Goal: Browse casually: Explore the website without a specific task or goal

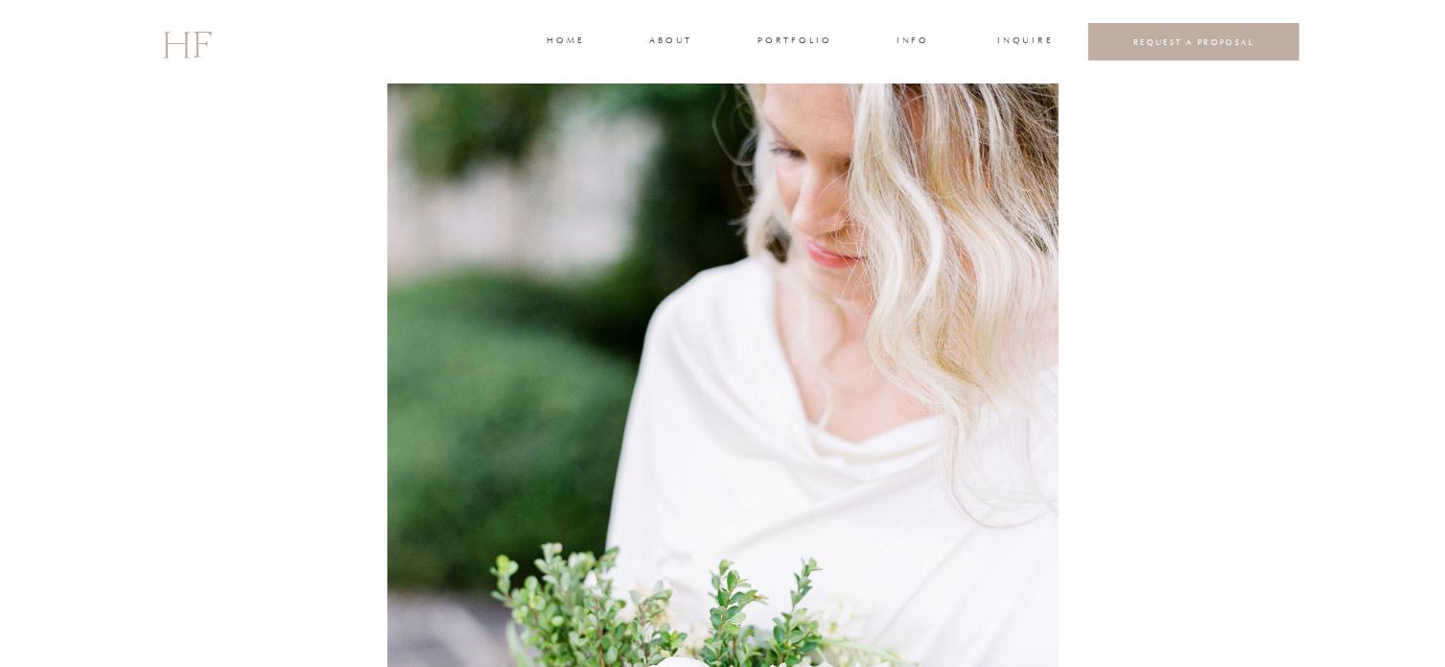
scroll to position [11318, 0]
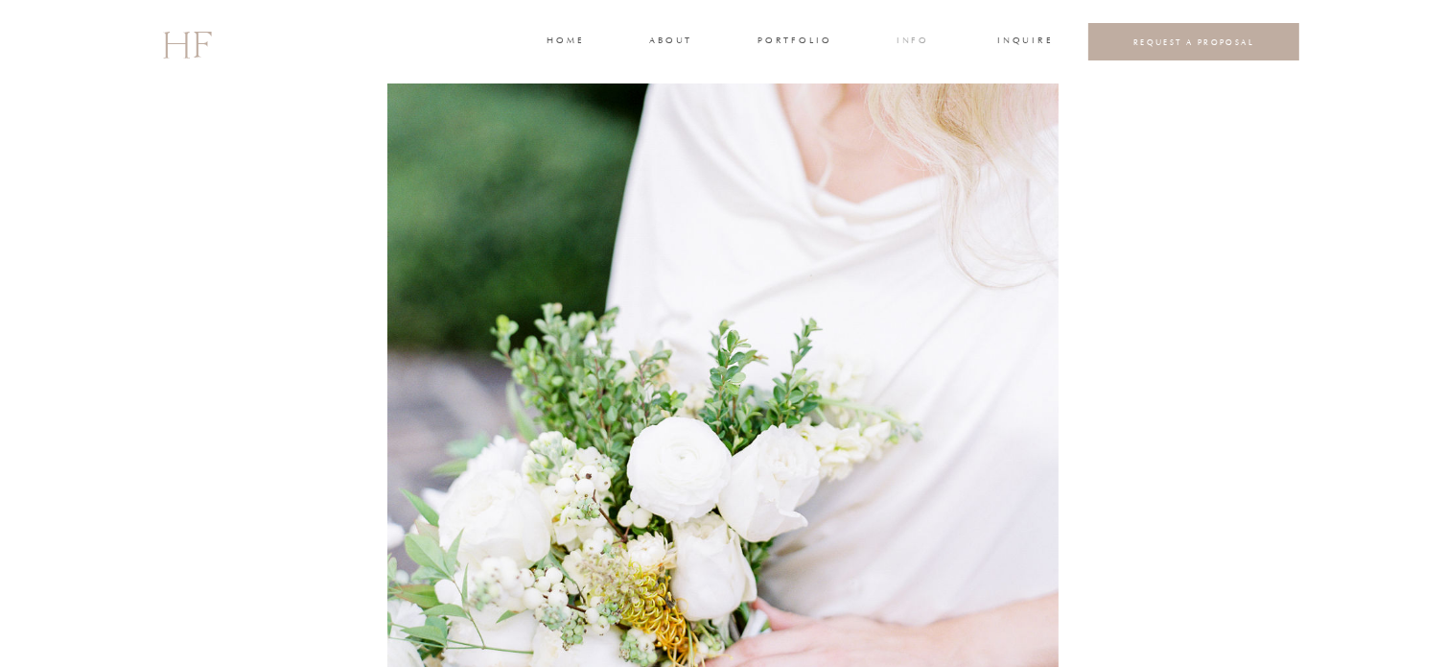
click at [903, 44] on h3 "INFO" at bounding box center [913, 42] width 35 height 17
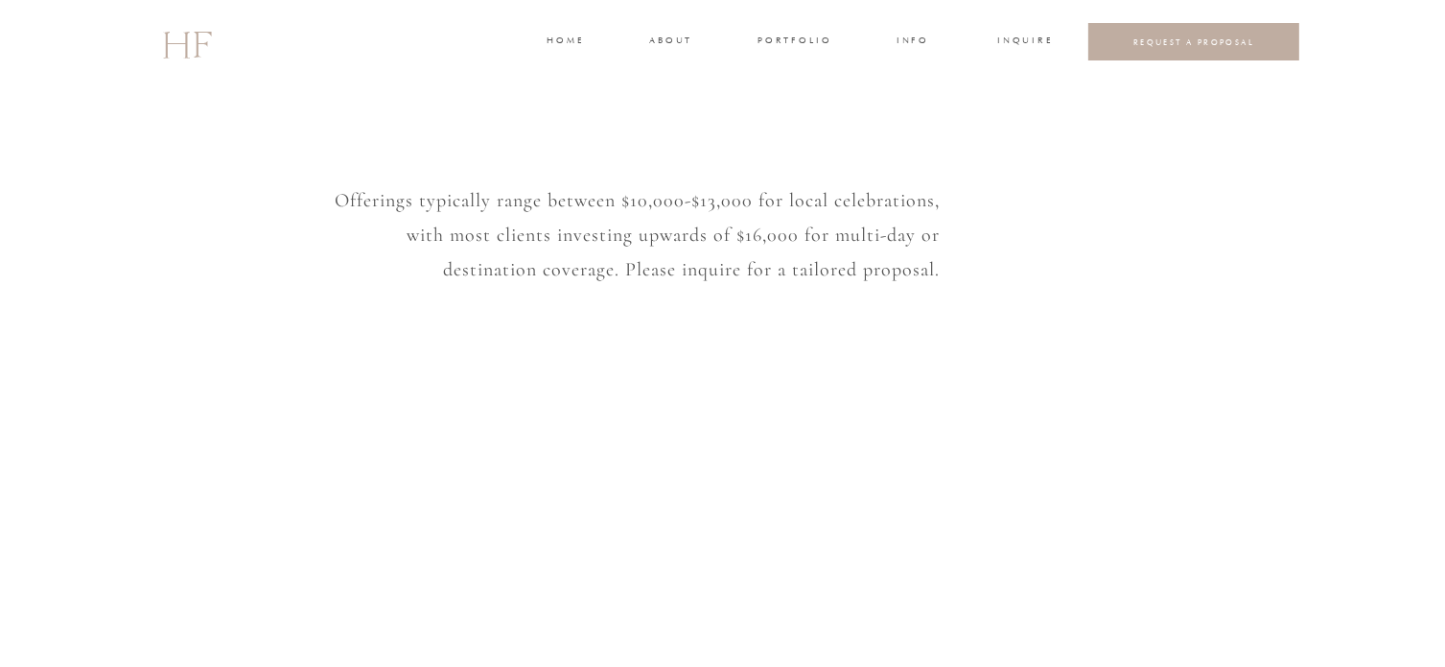
scroll to position [1630, 0]
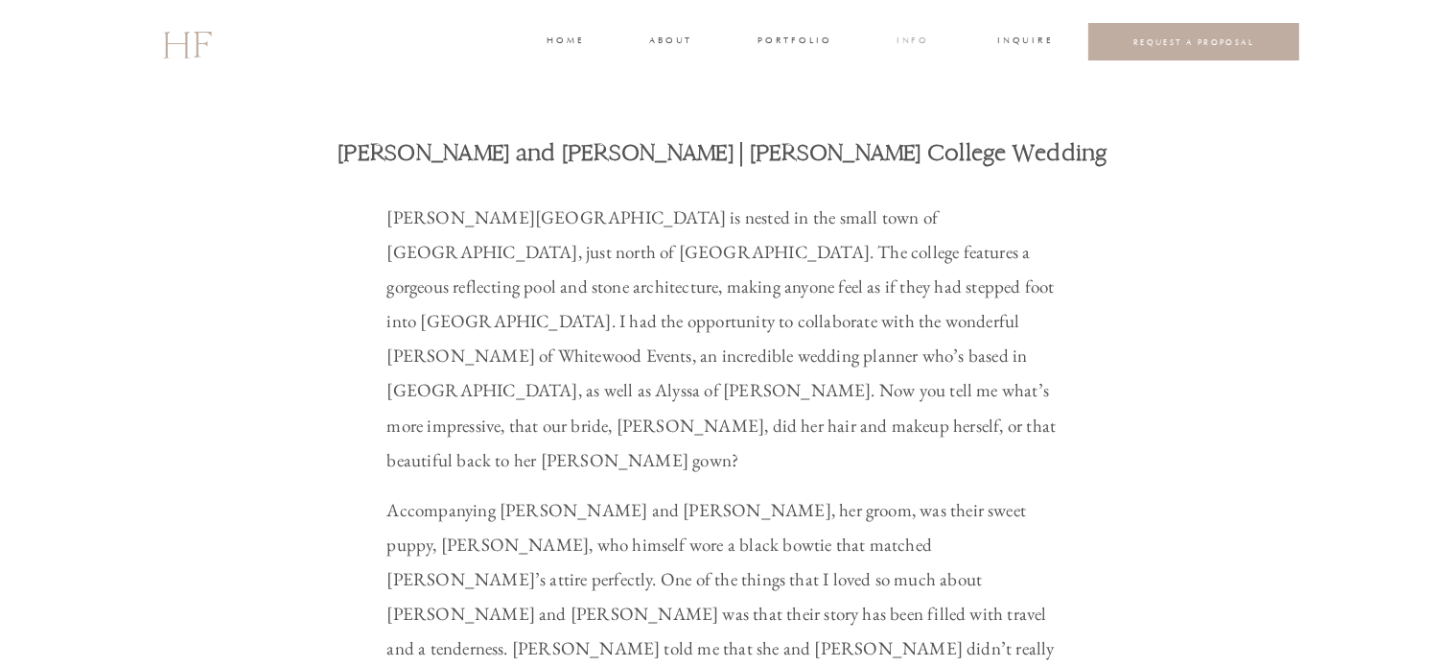
click at [902, 39] on h3 "INFO" at bounding box center [913, 42] width 35 height 17
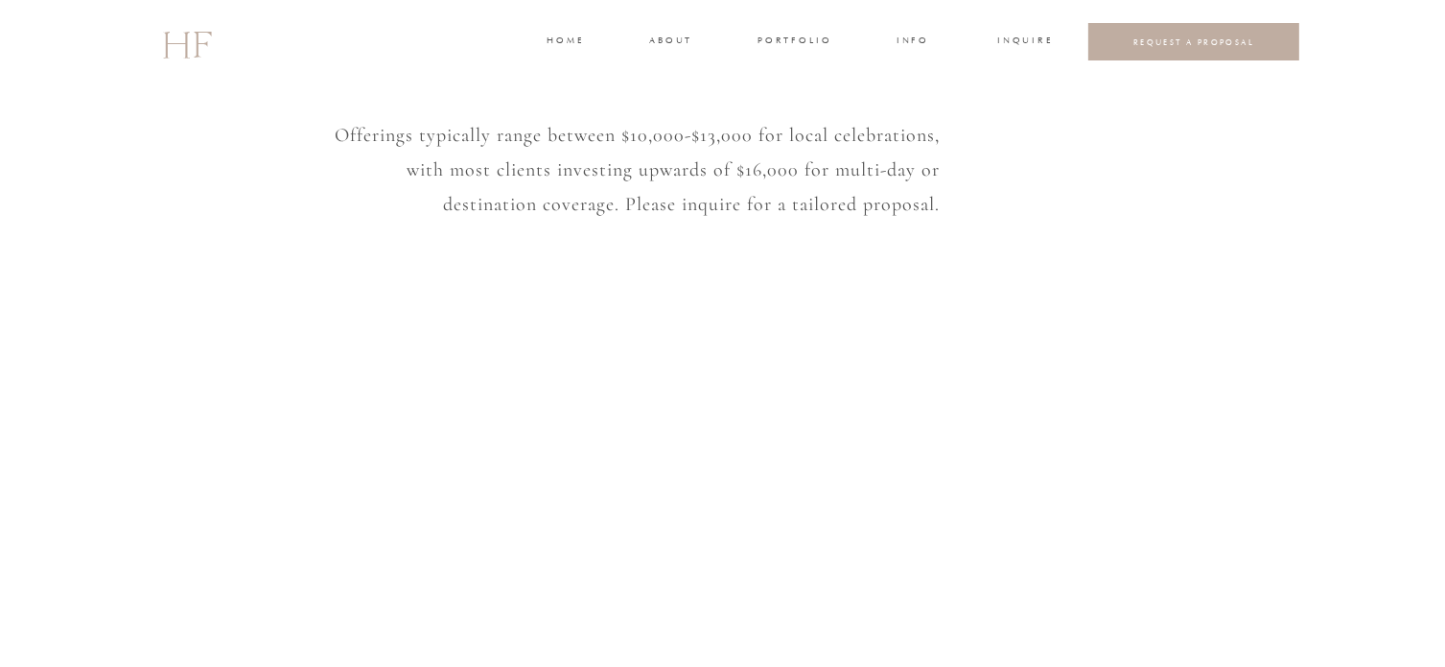
scroll to position [1630, 0]
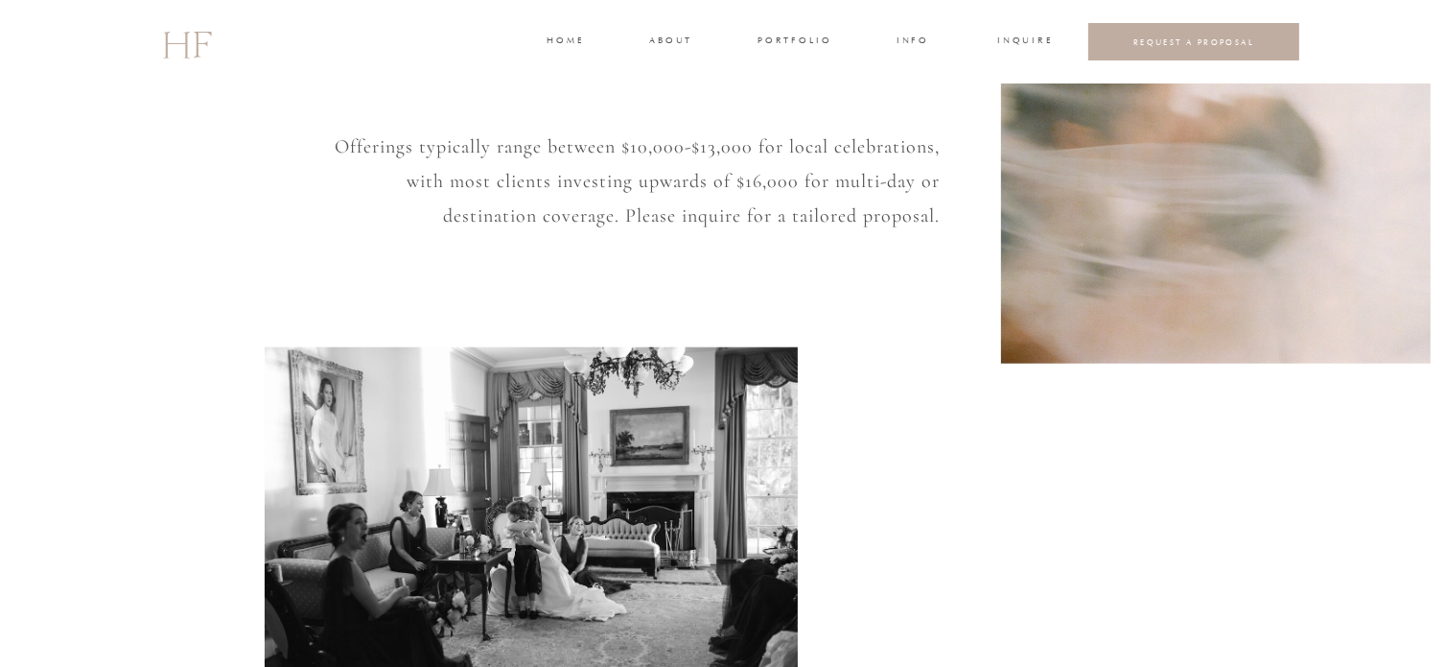
click at [896, 35] on h3 "INFO" at bounding box center [913, 42] width 35 height 17
click at [550, 37] on h3 "home" at bounding box center [565, 42] width 35 height 17
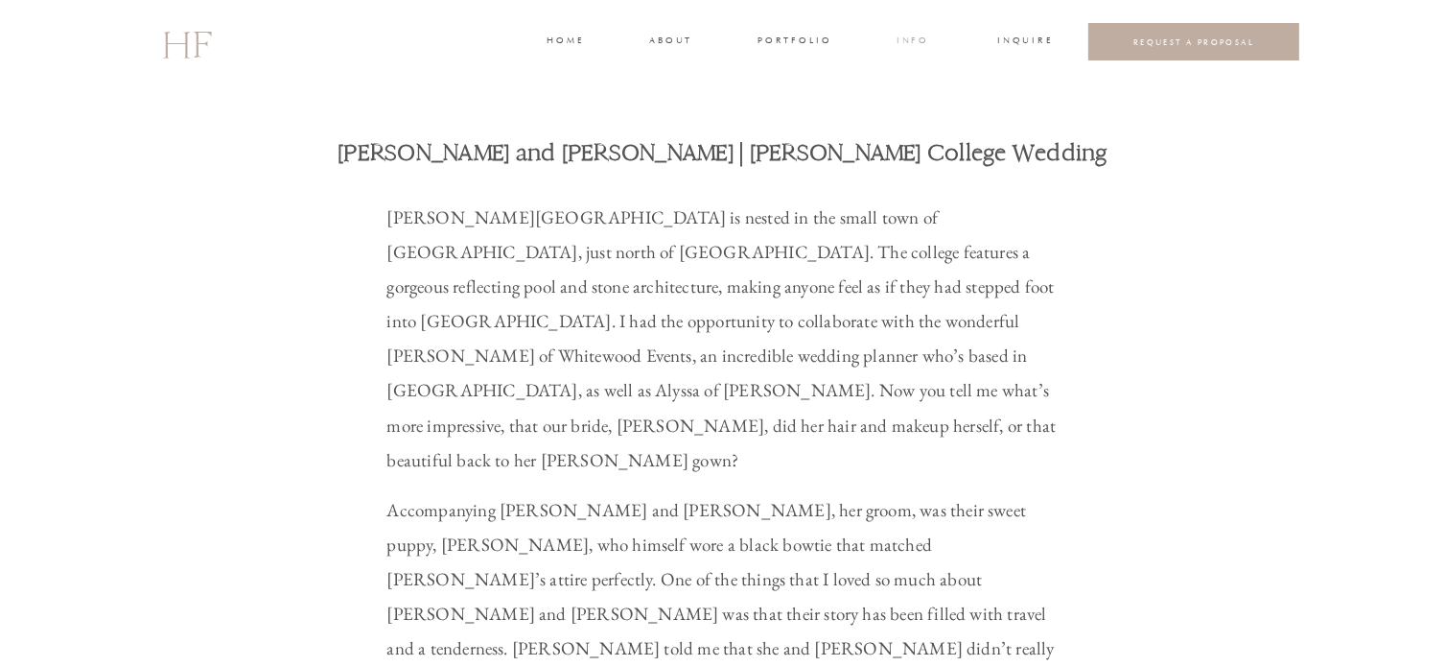
click at [909, 41] on h3 "INFO" at bounding box center [913, 42] width 35 height 17
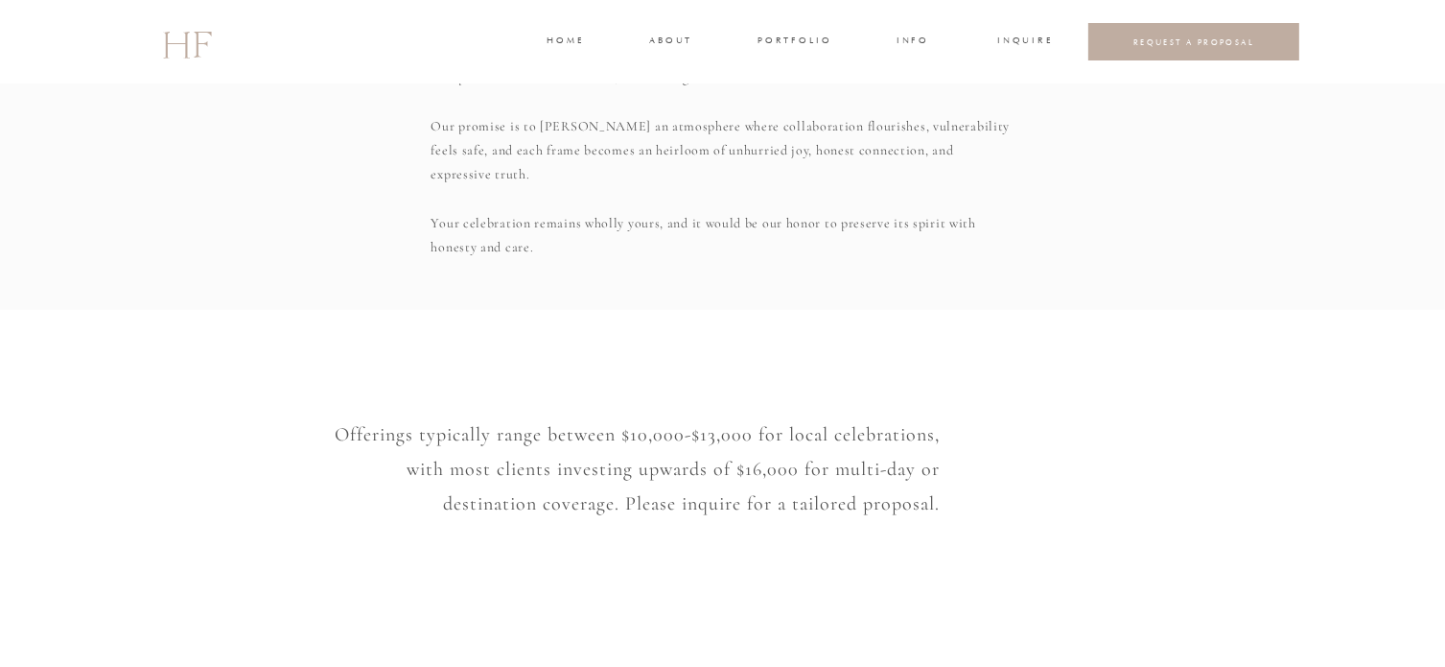
scroll to position [1822, 0]
